Goal: Navigation & Orientation: Find specific page/section

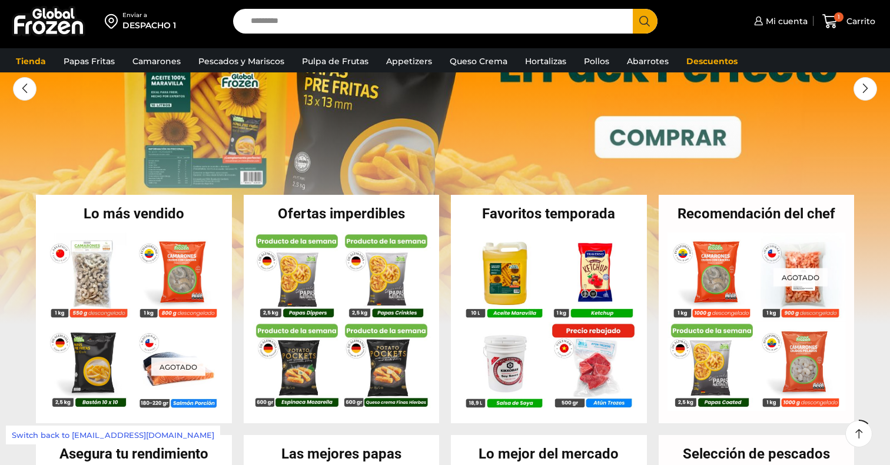
scroll to position [149, 0]
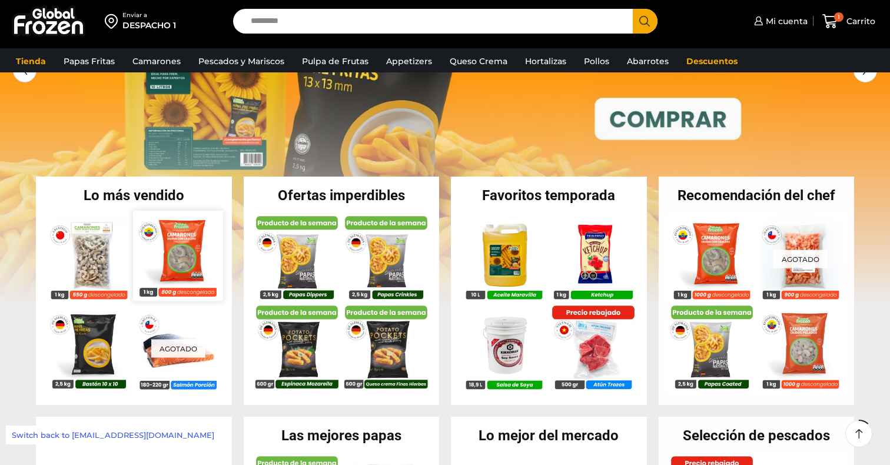
click at [201, 253] on img at bounding box center [179, 256] width 90 height 90
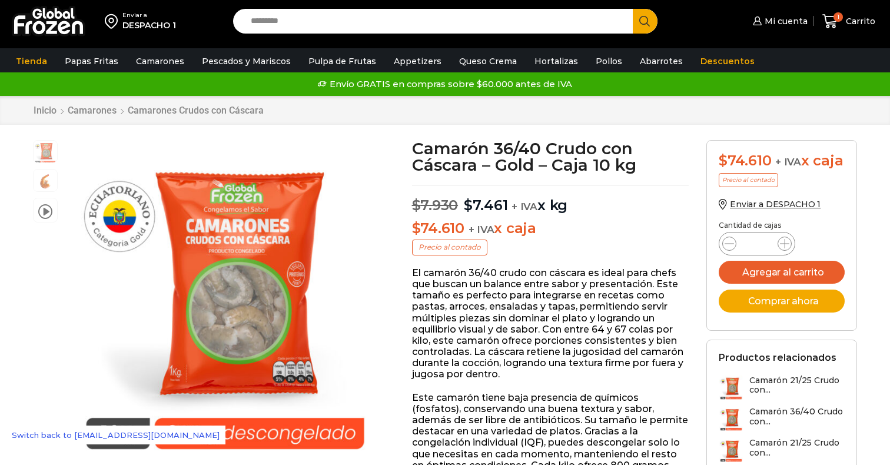
scroll to position [1, 0]
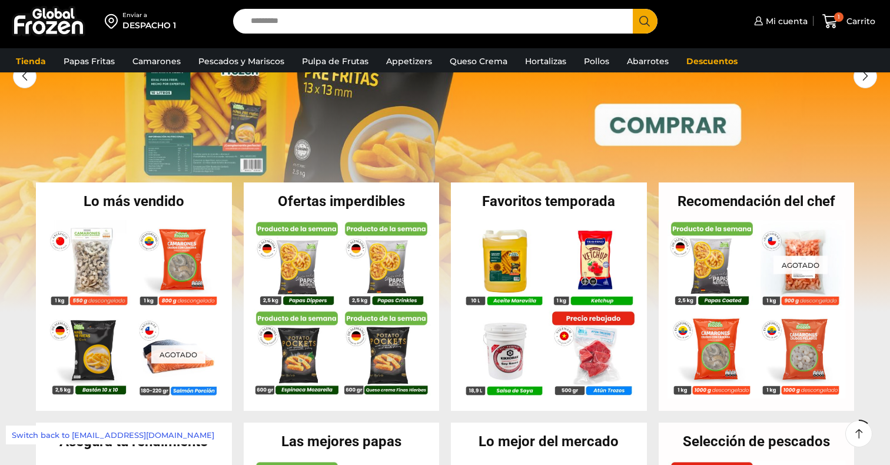
scroll to position [149, 0]
